Goal: Task Accomplishment & Management: Use online tool/utility

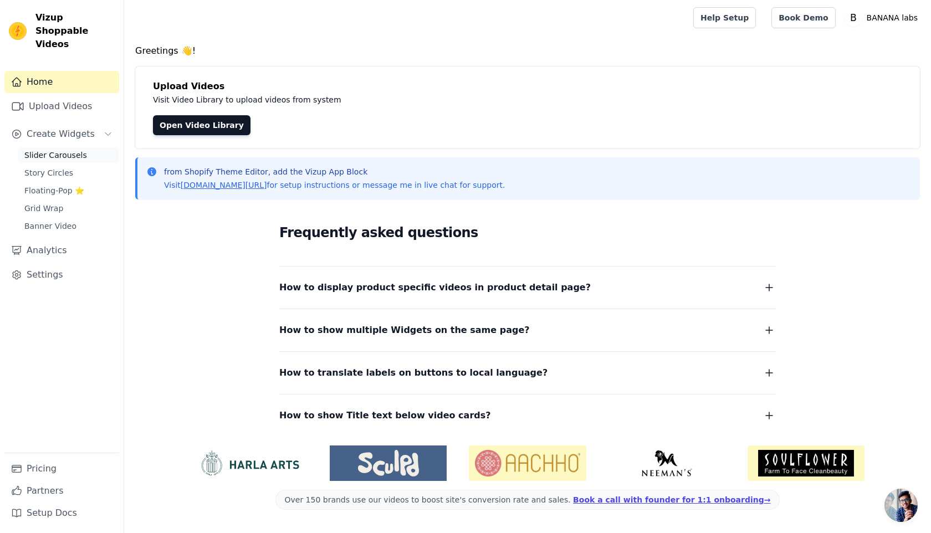
click at [61, 150] on span "Slider Carousels" at bounding box center [55, 155] width 63 height 11
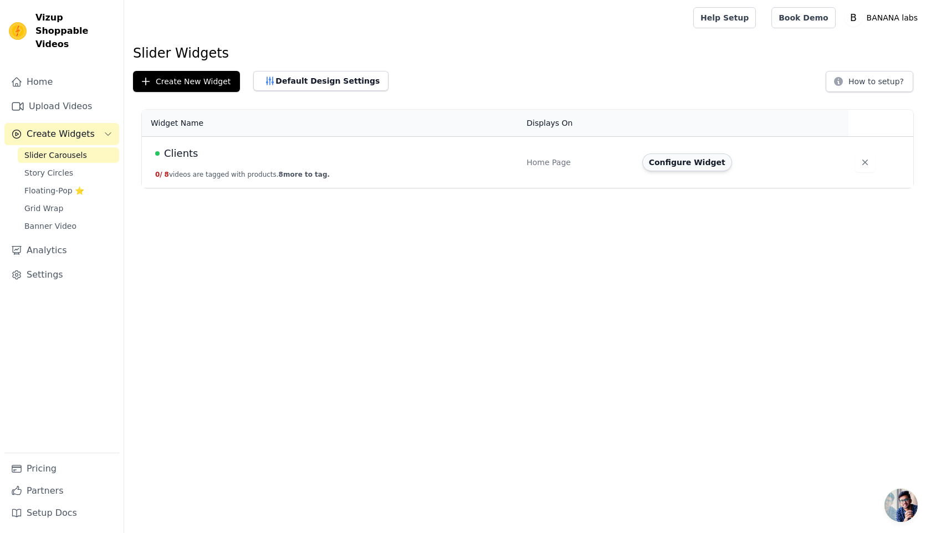
click at [715, 160] on button "Configure Widget" at bounding box center [687, 162] width 90 height 18
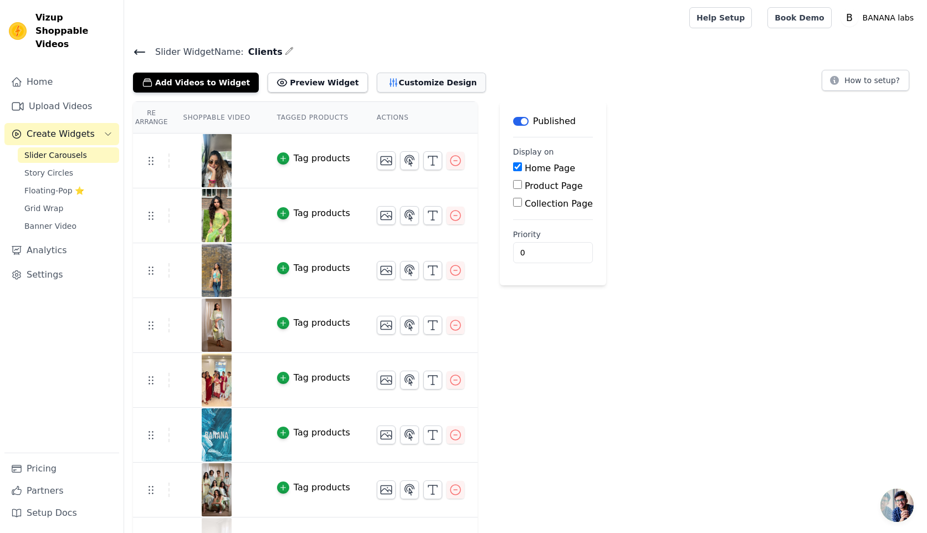
click at [389, 82] on button "Customize Design" at bounding box center [431, 83] width 109 height 20
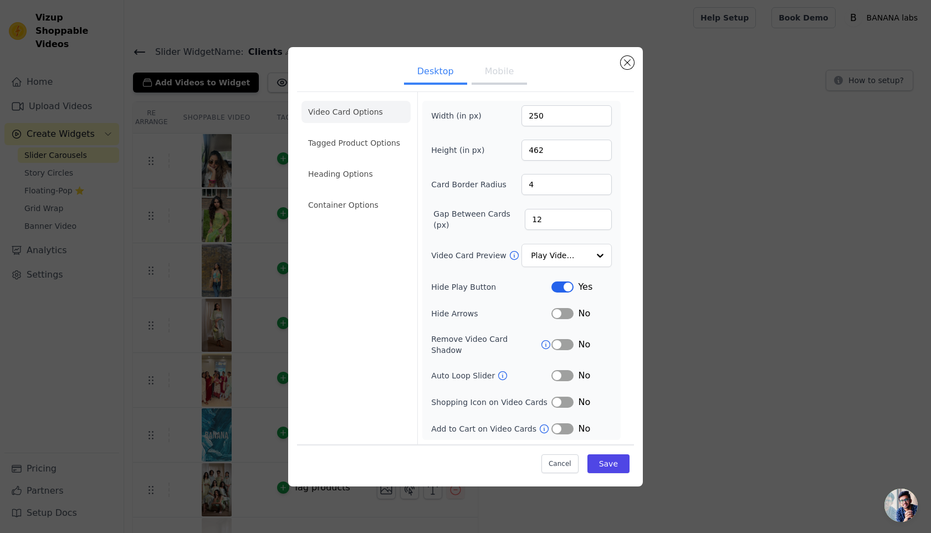
click at [502, 84] on button "Mobile" at bounding box center [498, 72] width 55 height 24
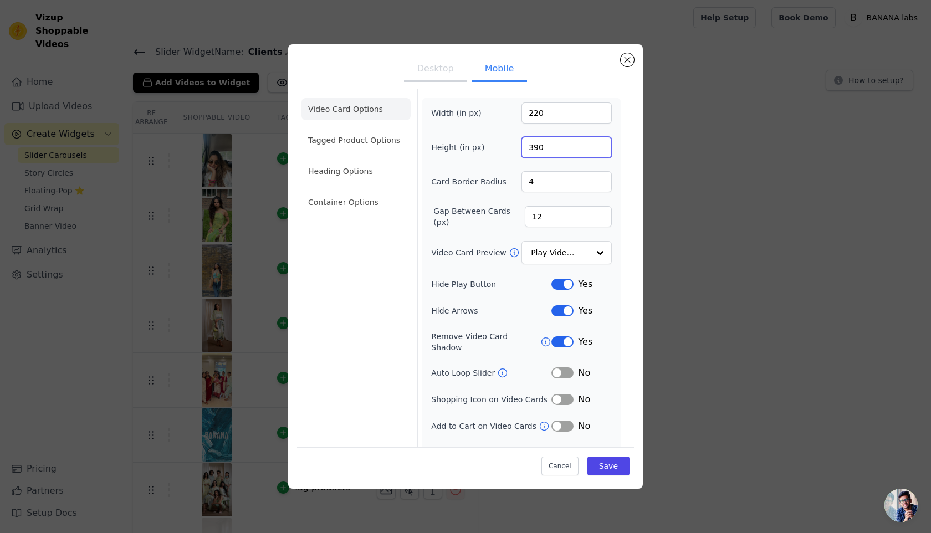
drag, startPoint x: 558, startPoint y: 151, endPoint x: 516, endPoint y: 111, distance: 57.2
click at [516, 111] on div "Width (in px) 220 Height (in px) 390 Card Border Radius 4 Gap Between Cards (px…" at bounding box center [521, 280] width 181 height 357
paste input "56"
type input "356"
click at [544, 114] on input "220" at bounding box center [566, 112] width 90 height 21
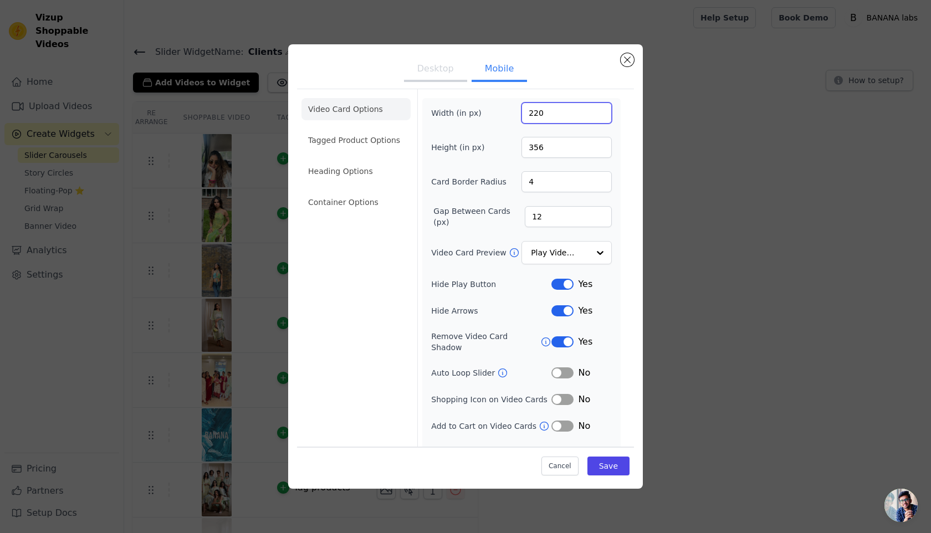
click at [544, 114] on input "220" at bounding box center [566, 112] width 90 height 21
click at [534, 113] on input "220" at bounding box center [566, 112] width 90 height 21
type input "200"
click at [604, 469] on button "Save" at bounding box center [608, 465] width 42 height 19
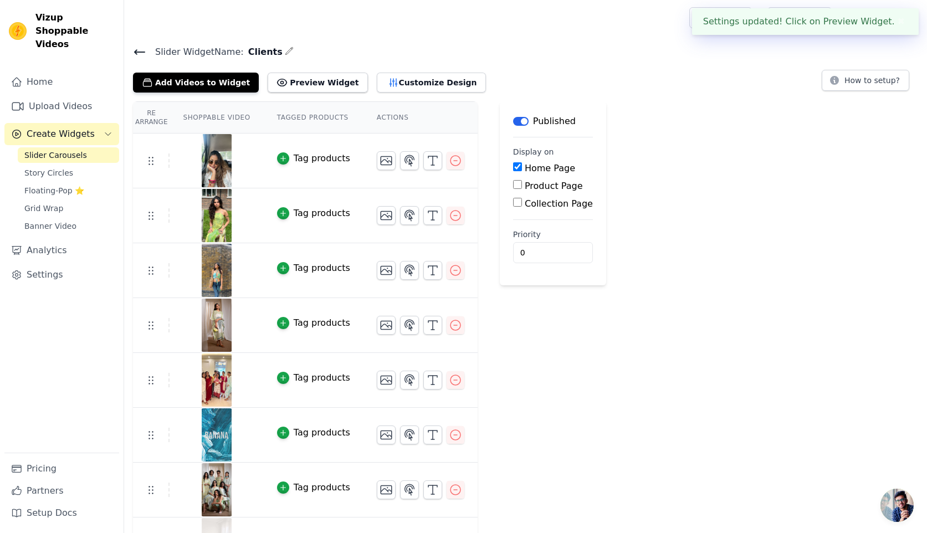
click at [296, 158] on div "Tag products" at bounding box center [322, 158] width 57 height 13
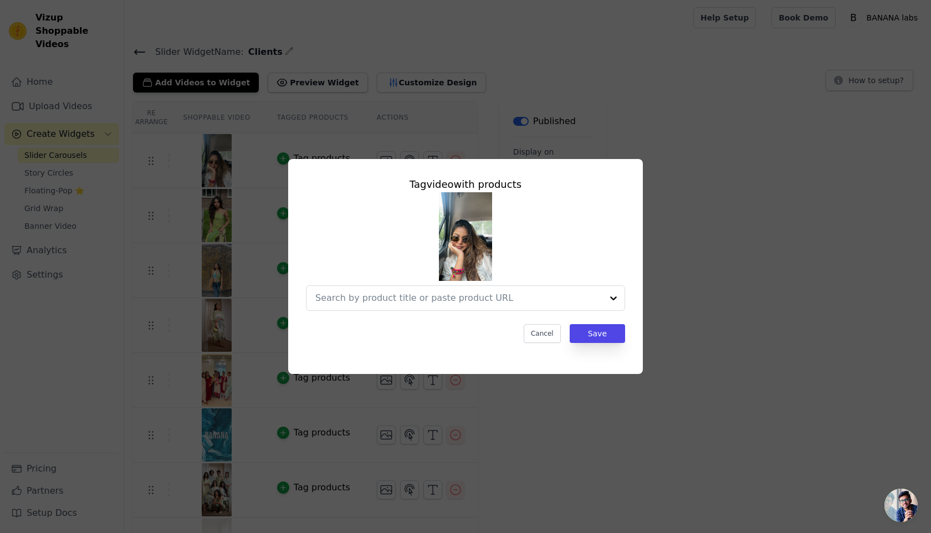
click at [621, 414] on div "Tag video with products Cancel Save" at bounding box center [465, 266] width 931 height 533
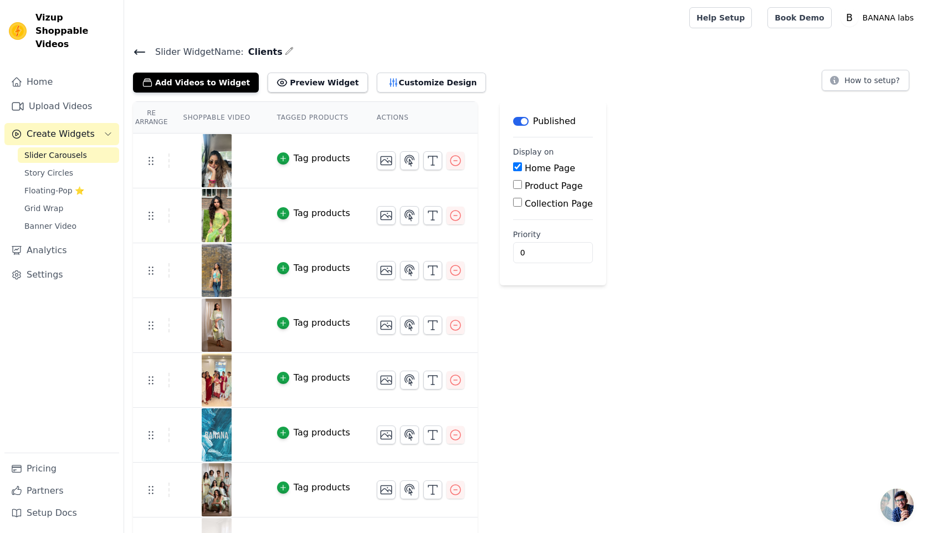
click at [323, 320] on div "Tag products" at bounding box center [322, 322] width 57 height 13
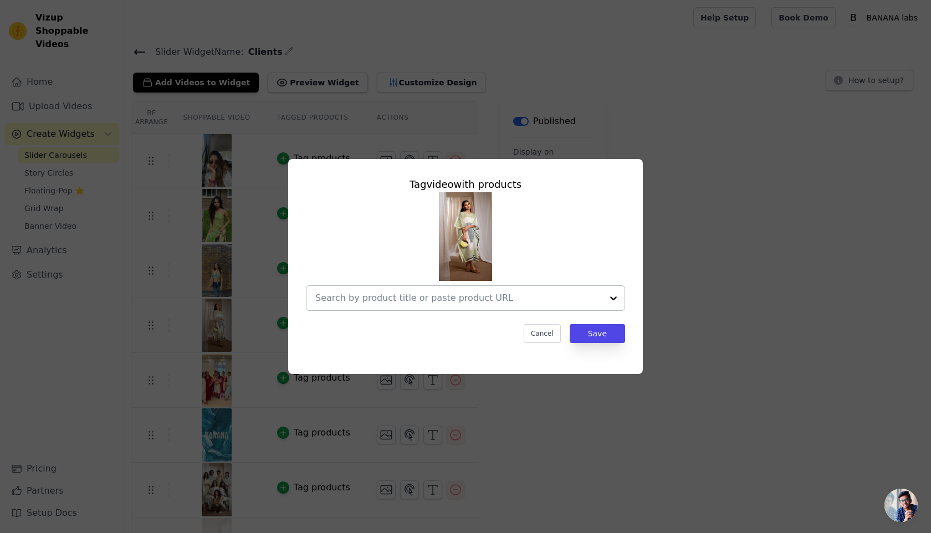
click at [378, 305] on div at bounding box center [458, 298] width 287 height 24
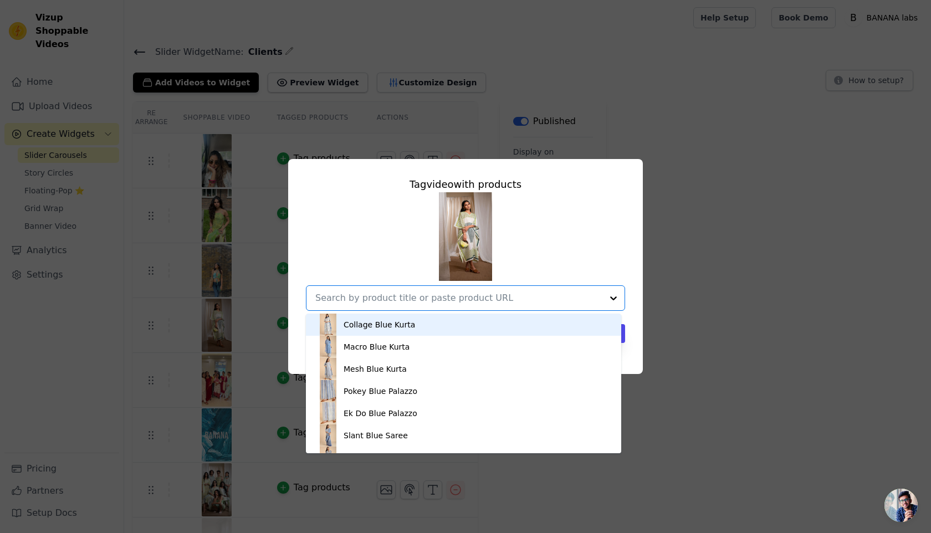
paste input "MARINA piano [PERSON_NAME]"
type input "MARINA piano [PERSON_NAME]"
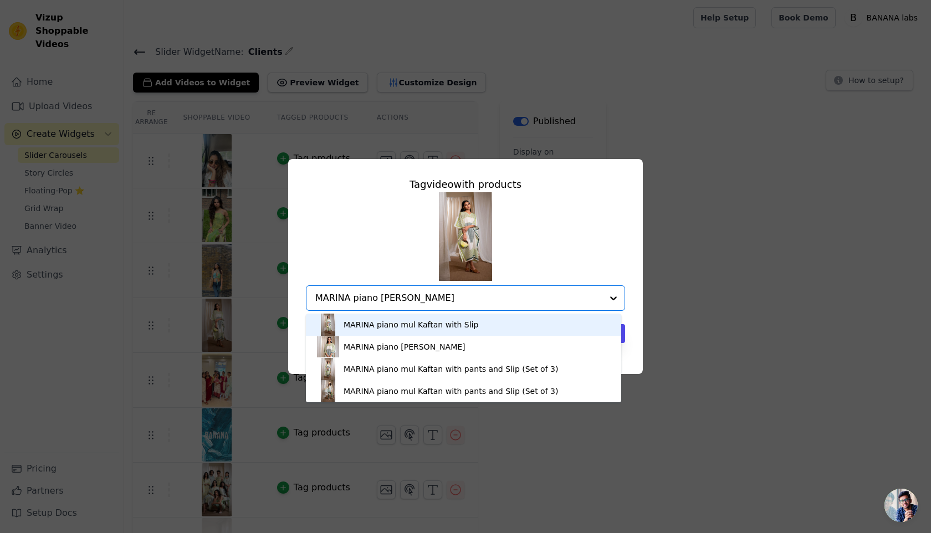
click at [367, 326] on div "MARINA piano mul Kaftan with Slip" at bounding box center [410, 324] width 135 height 11
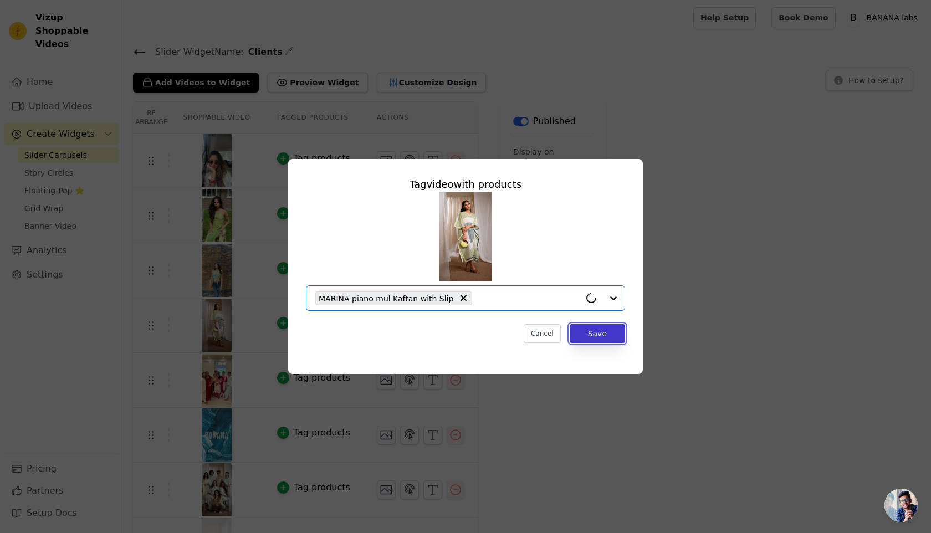
click at [613, 334] on button "Save" at bounding box center [597, 333] width 55 height 19
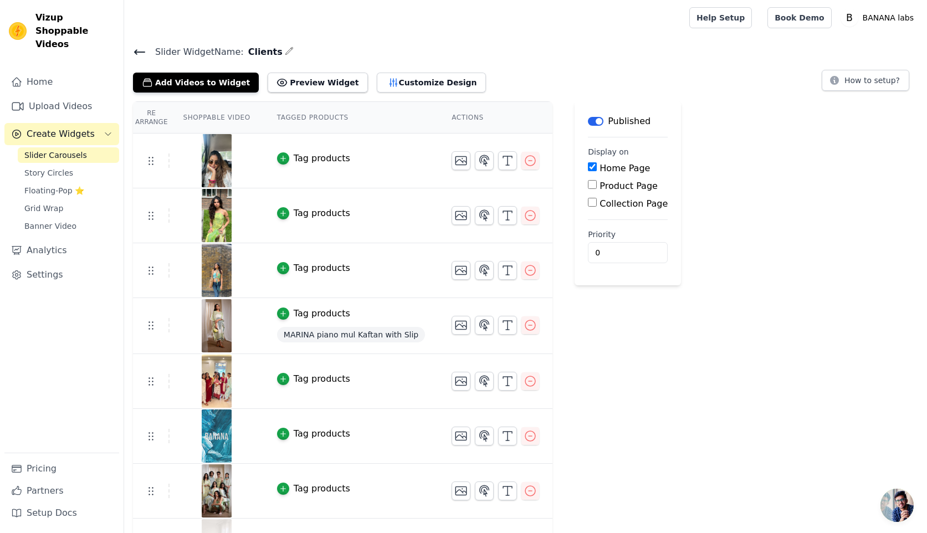
click at [304, 211] on div "Tag products" at bounding box center [322, 213] width 57 height 13
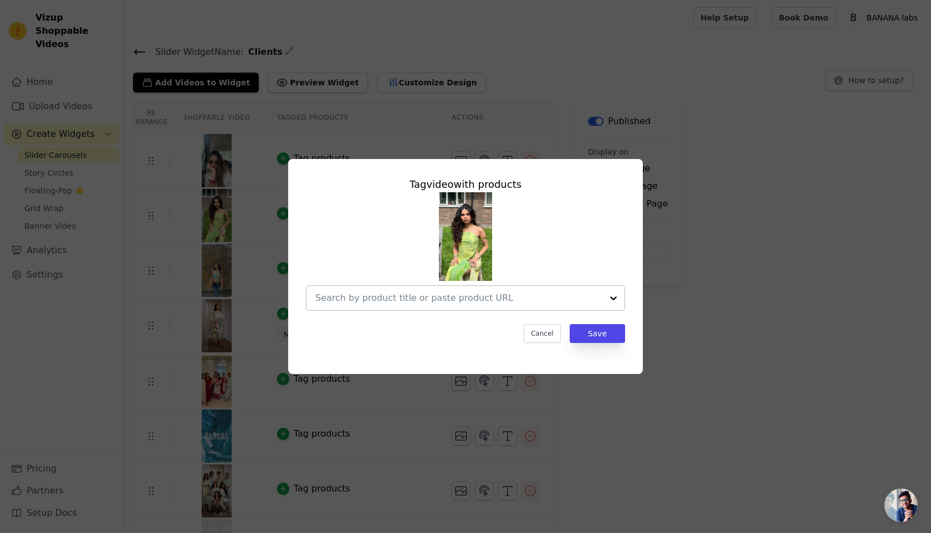
click at [373, 302] on input "text" at bounding box center [458, 297] width 287 height 13
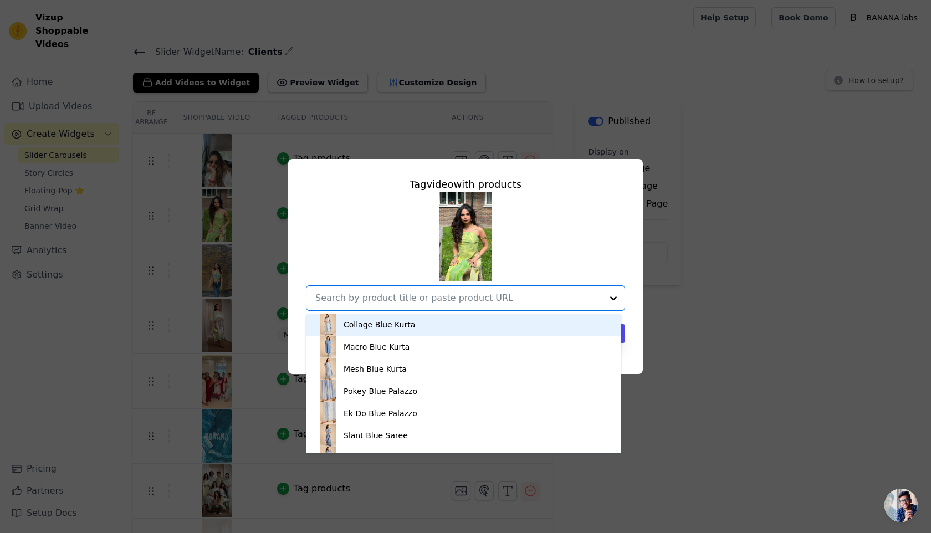
paste input "MARINA textural skirt Coordinate"
type input "MARINA textural skirt Coordinate"
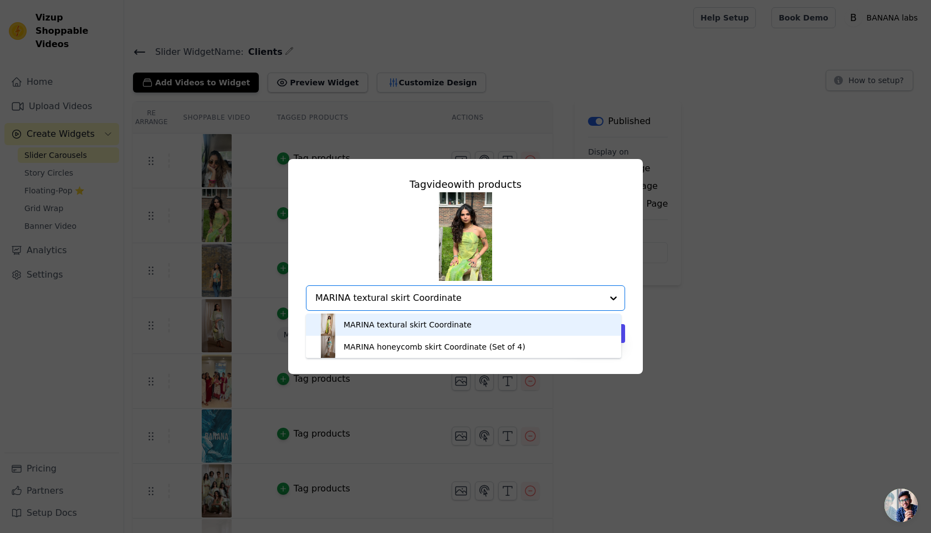
click at [375, 325] on div "MARINA textural skirt Coordinate" at bounding box center [407, 324] width 128 height 11
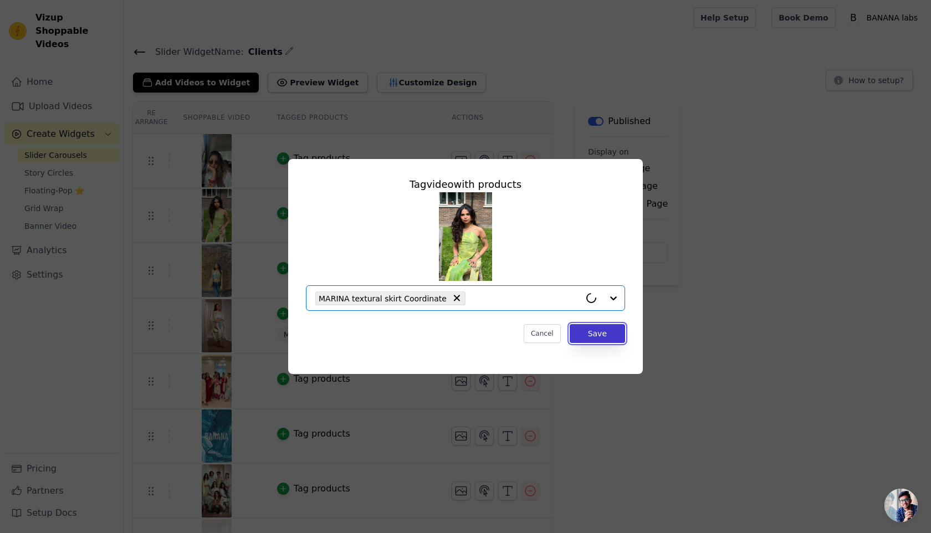
click at [589, 332] on button "Save" at bounding box center [597, 333] width 55 height 19
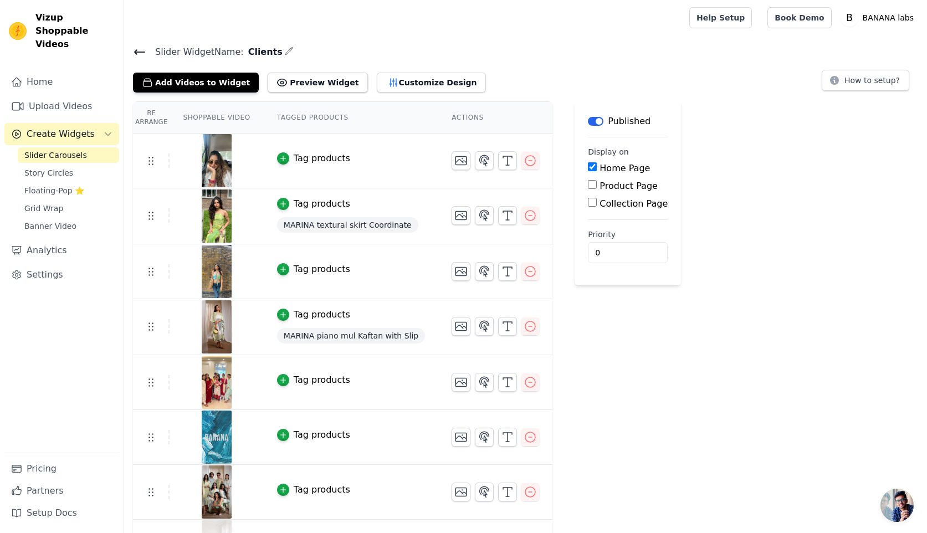
click at [292, 276] on td "Tag products" at bounding box center [351, 271] width 175 height 55
click at [288, 268] on div "button" at bounding box center [283, 269] width 12 height 12
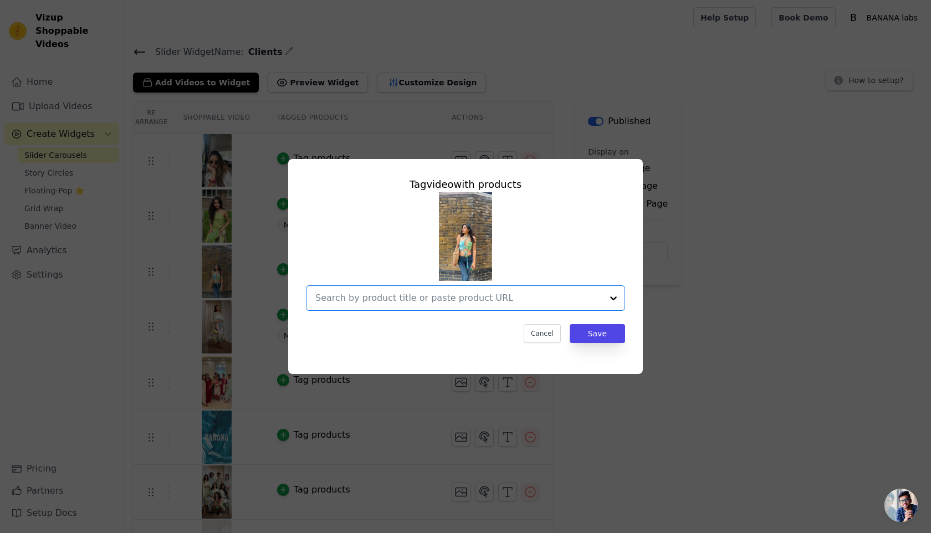
click at [443, 300] on input "text" at bounding box center [458, 297] width 287 height 13
paste input "[PERSON_NAME] siren top"
type input "[PERSON_NAME] siren top"
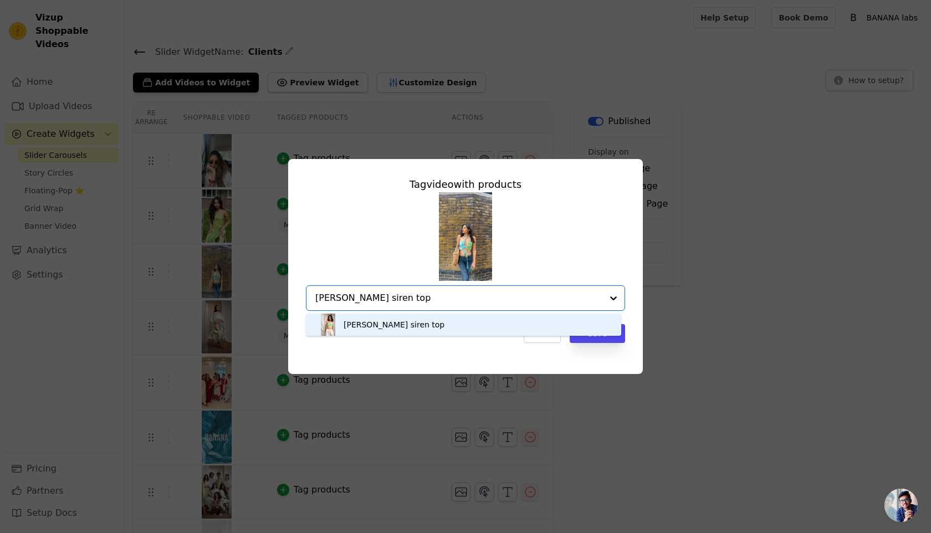
click at [469, 329] on div "[PERSON_NAME] siren top" at bounding box center [463, 325] width 293 height 22
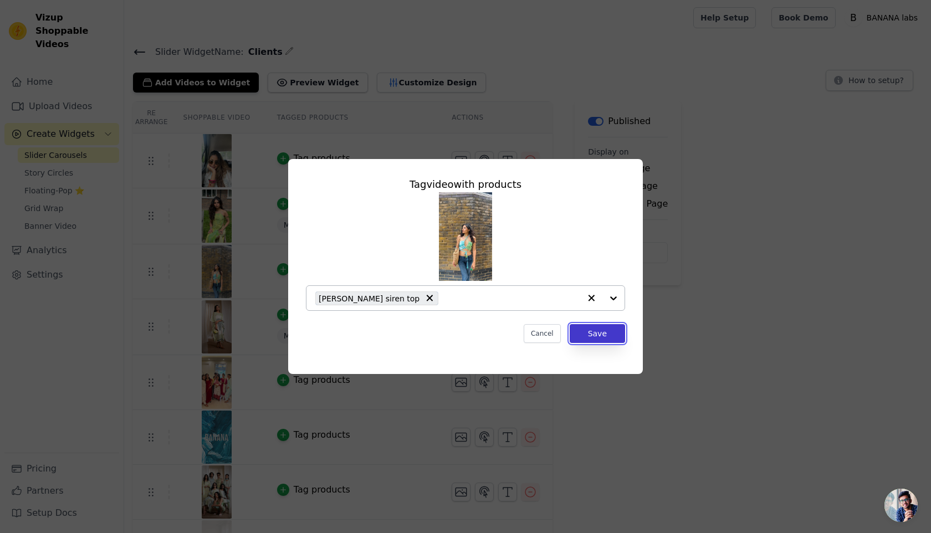
click at [590, 335] on button "Save" at bounding box center [597, 333] width 55 height 19
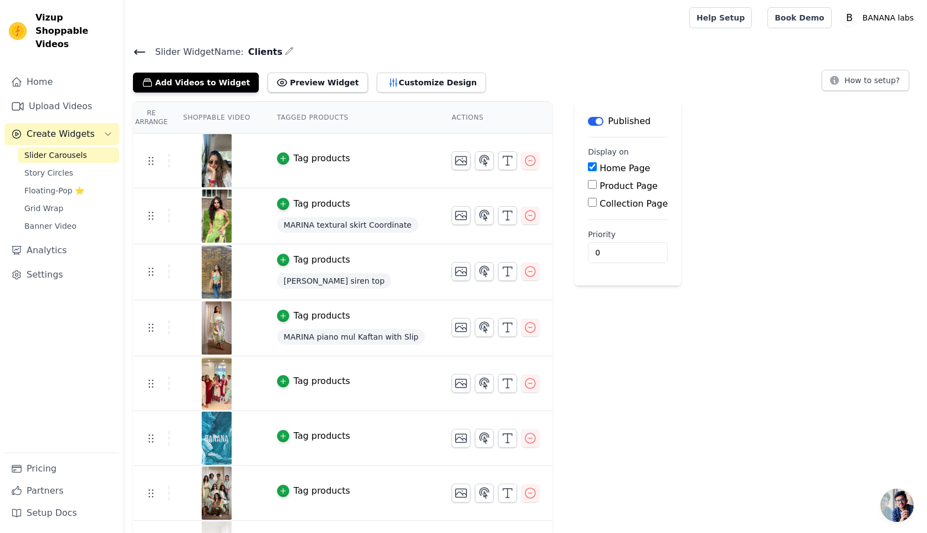
click at [288, 155] on button "Tag products" at bounding box center [313, 158] width 73 height 13
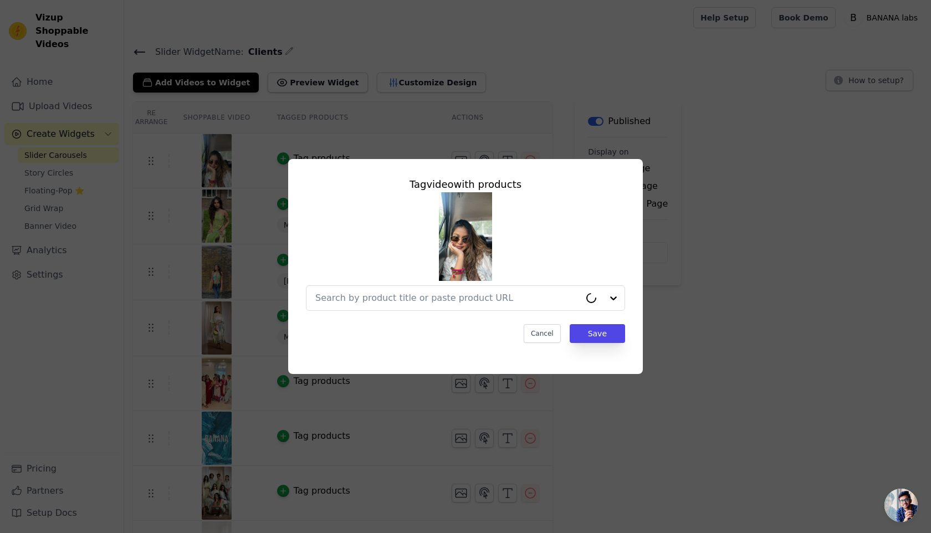
click at [434, 284] on div at bounding box center [465, 251] width 319 height 119
click at [377, 302] on input "text" at bounding box center [458, 297] width 287 height 13
paste input "Boat Neck Rhythm Kaftan with Slip"
type input "Boat Neck Rhythm Kaftan with Slip"
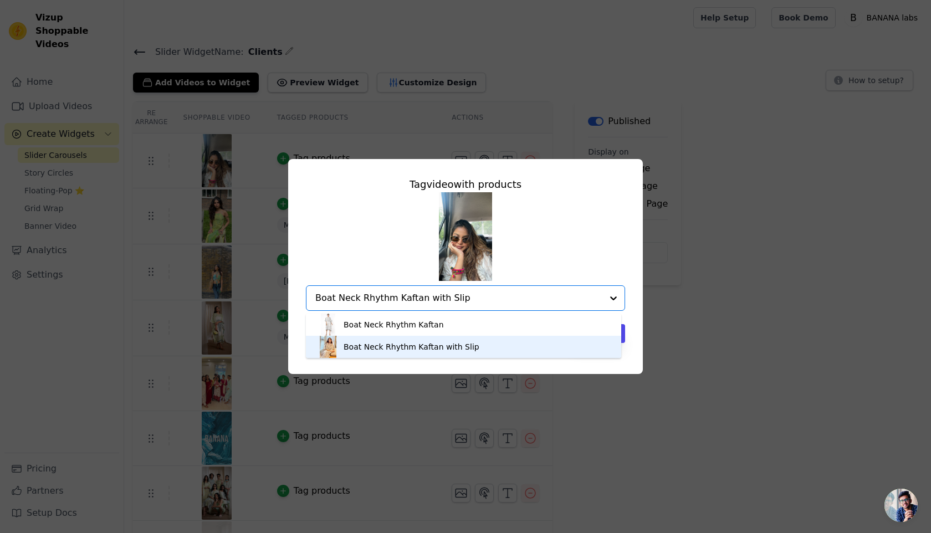
click at [376, 347] on div "Boat Neck Rhythm Kaftan with Slip" at bounding box center [411, 346] width 136 height 11
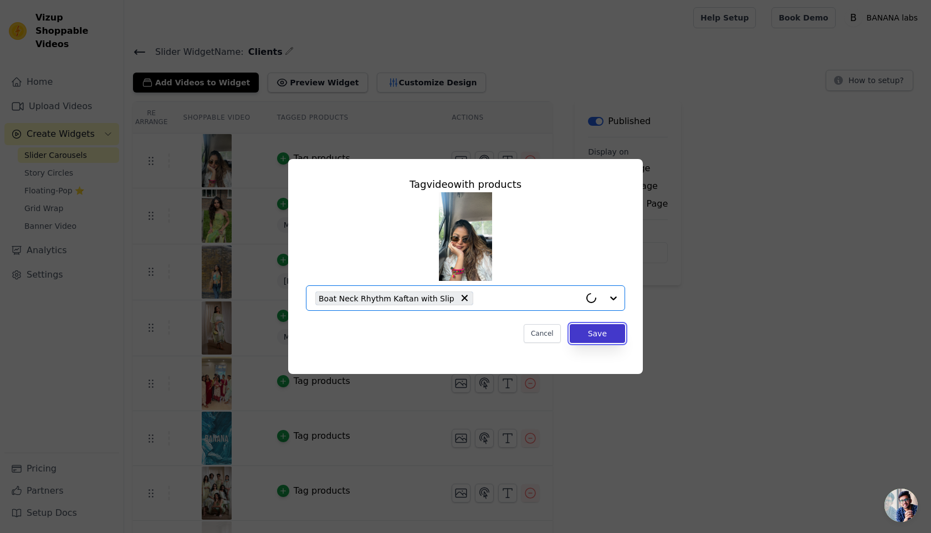
click at [606, 335] on button "Save" at bounding box center [597, 333] width 55 height 19
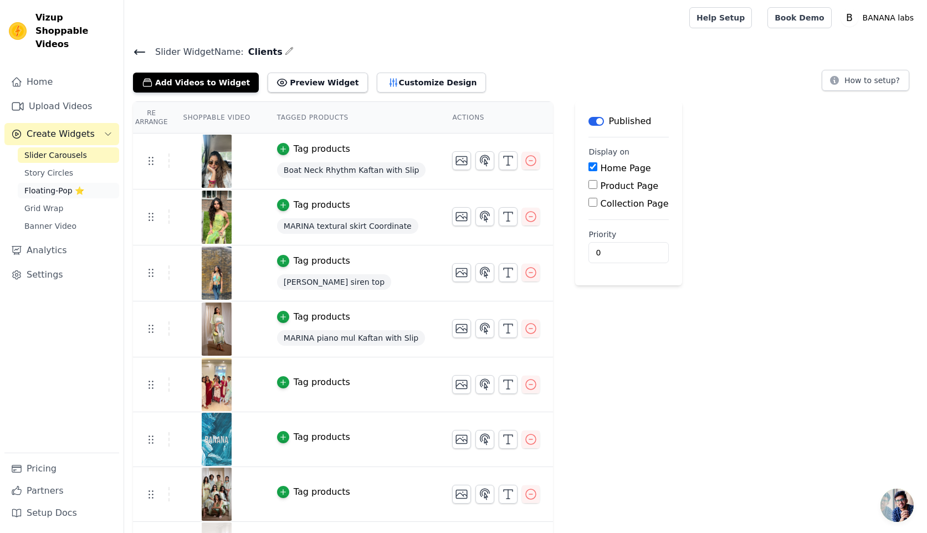
click at [64, 185] on span "Floating-Pop ⭐" at bounding box center [54, 190] width 60 height 11
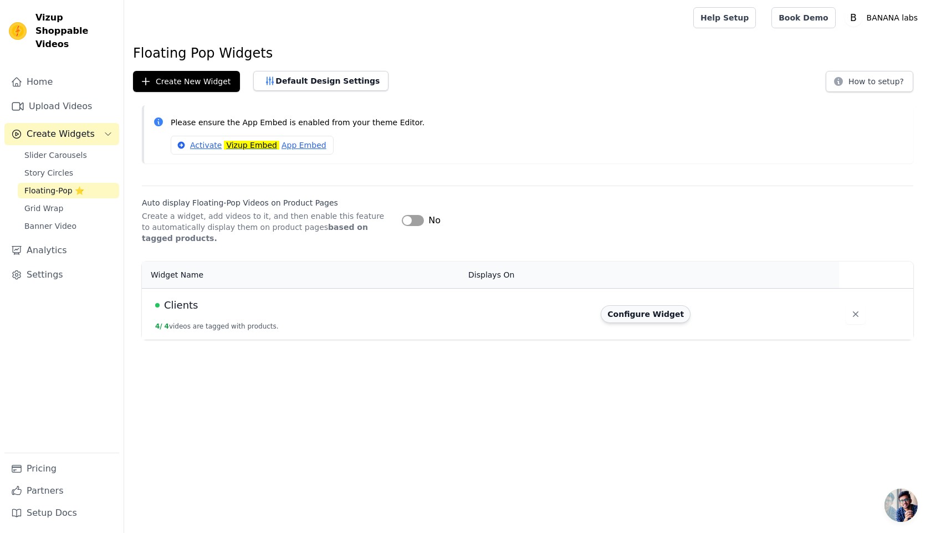
click at [668, 314] on button "Configure Widget" at bounding box center [646, 314] width 90 height 18
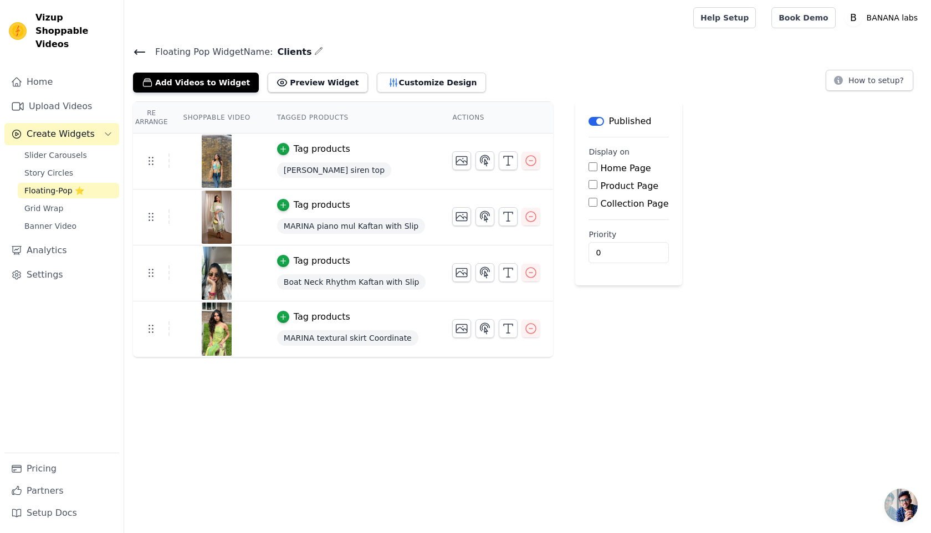
click at [606, 164] on label "Home Page" at bounding box center [626, 168] width 50 height 11
click at [597, 164] on input "Home Page" at bounding box center [592, 166] width 9 height 9
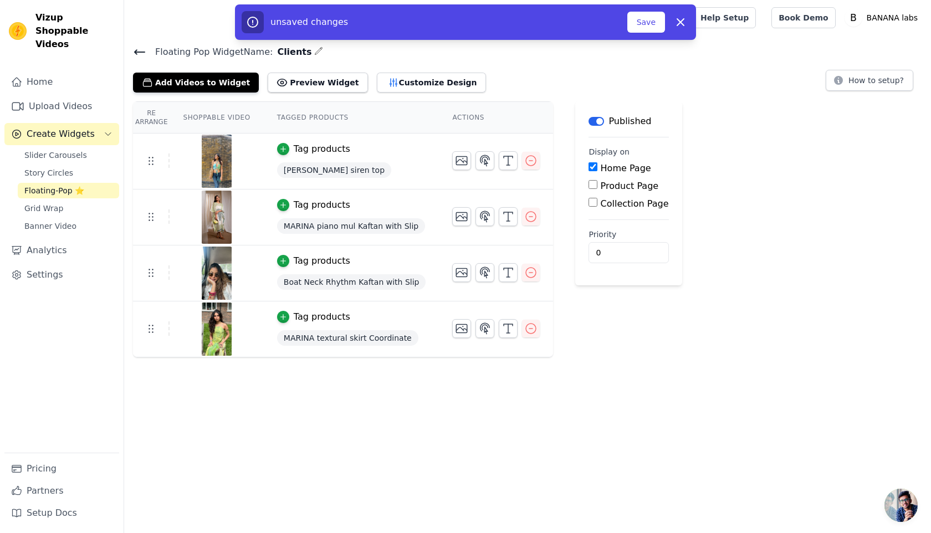
click at [603, 169] on label "Home Page" at bounding box center [626, 168] width 50 height 11
click at [597, 169] on input "Home Page" at bounding box center [592, 166] width 9 height 9
checkbox input "false"
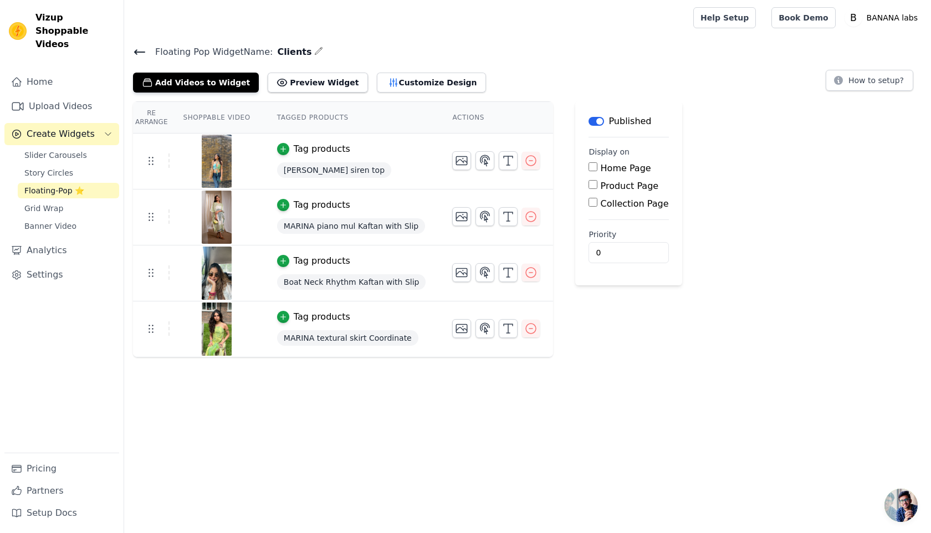
click at [603, 188] on label "Product Page" at bounding box center [630, 186] width 58 height 11
click at [597, 188] on input "Product Page" at bounding box center [592, 184] width 9 height 9
checkbox input "true"
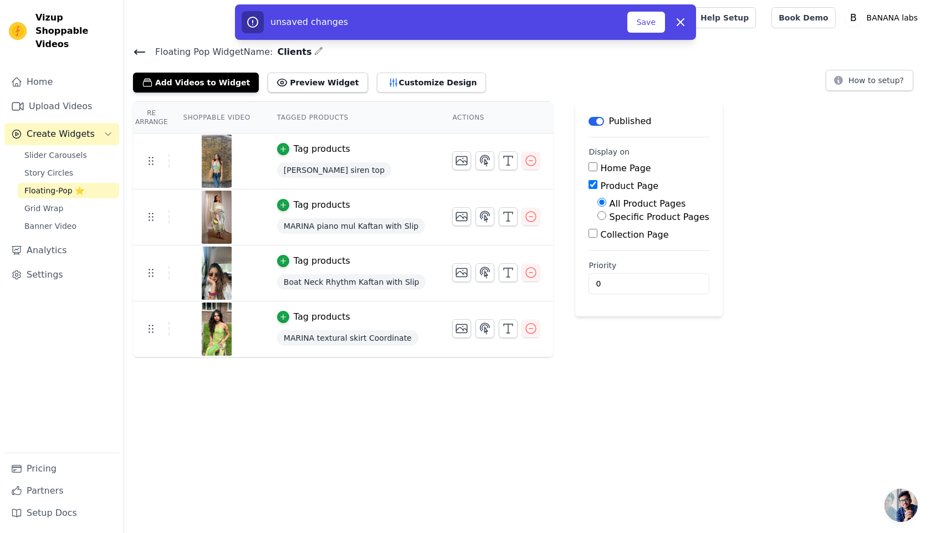
click at [624, 214] on label "Specific Product Pages" at bounding box center [659, 217] width 100 height 11
click at [606, 214] on input "Specific Product Pages" at bounding box center [601, 215] width 9 height 9
radio input "true"
click at [642, 23] on button "Save" at bounding box center [646, 22] width 38 height 21
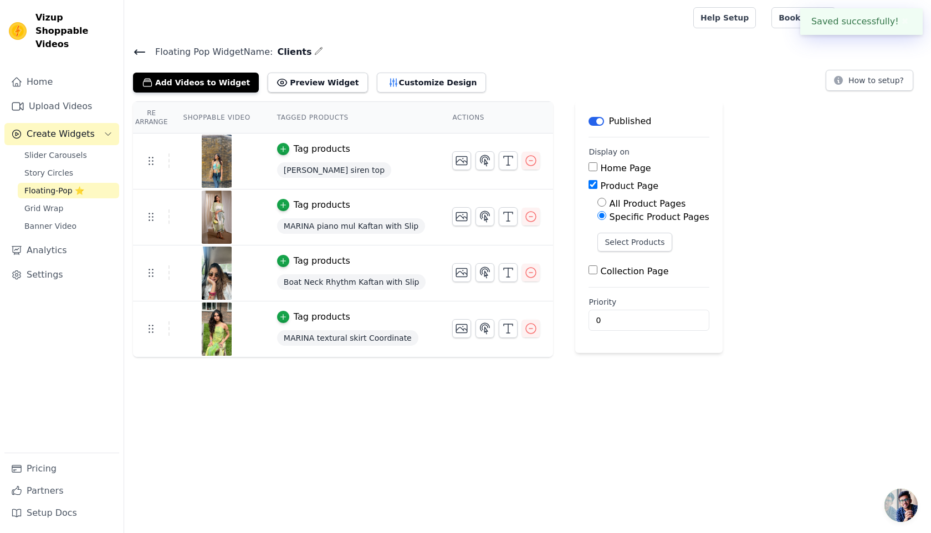
click at [645, 26] on div at bounding box center [406, 17] width 547 height 35
click at [44, 95] on link "Upload Videos" at bounding box center [61, 106] width 115 height 22
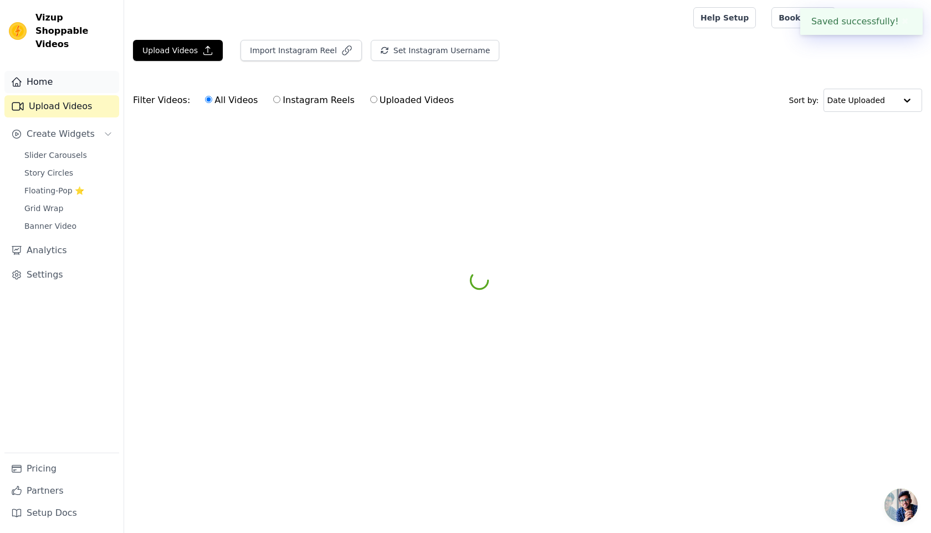
click at [28, 71] on link "Home" at bounding box center [61, 82] width 115 height 22
